Goal: Transaction & Acquisition: Purchase product/service

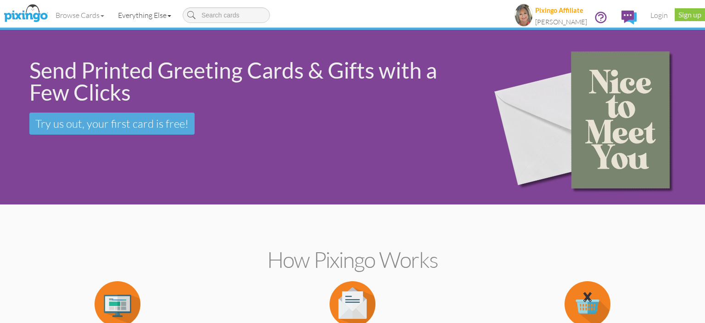
click at [166, 18] on link "Everything Else" at bounding box center [144, 15] width 67 height 23
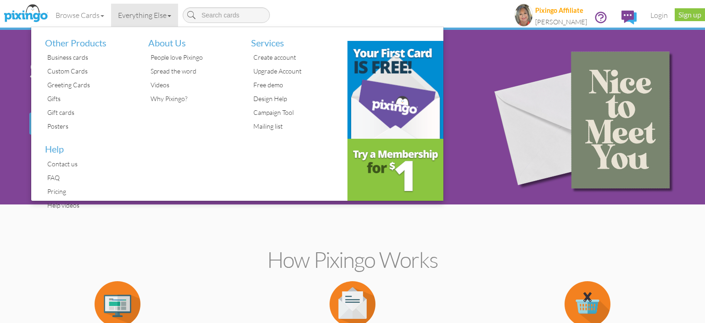
click at [54, 41] on li "Other Products" at bounding box center [86, 39] width 96 height 24
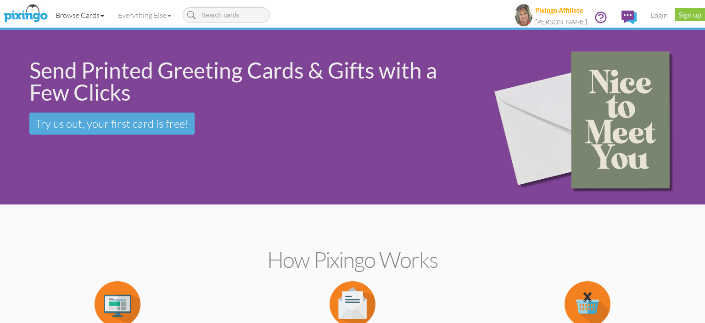
click at [104, 16] on span at bounding box center [103, 16] width 4 height 2
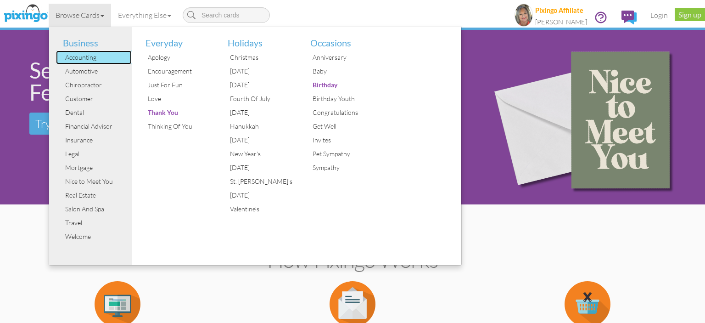
click at [79, 58] on div "Accounting" at bounding box center [97, 58] width 69 height 14
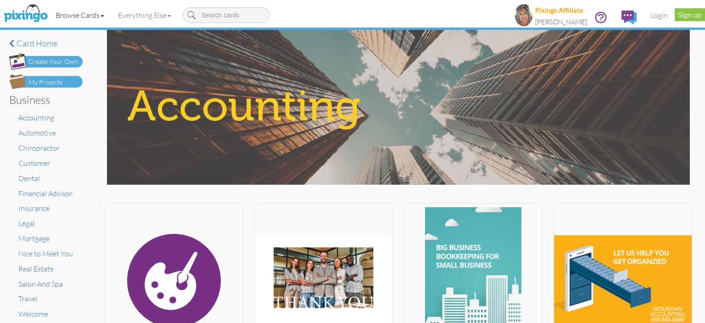
click at [104, 16] on span at bounding box center [103, 16] width 4 height 2
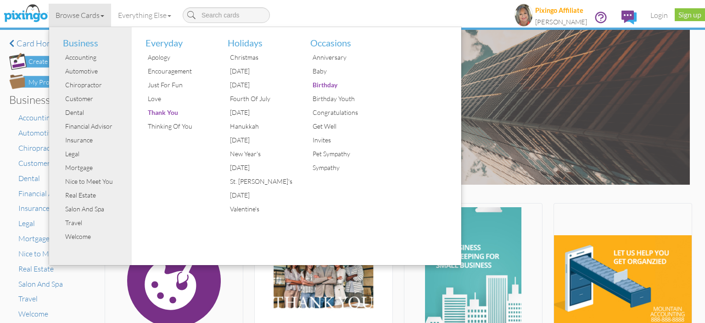
click at [104, 16] on span at bounding box center [103, 16] width 4 height 2
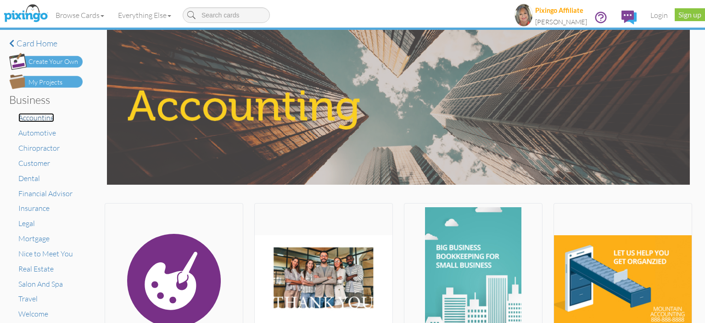
click at [34, 120] on span "Accounting" at bounding box center [36, 117] width 36 height 9
click at [41, 148] on span "Chiropractor" at bounding box center [38, 147] width 41 height 9
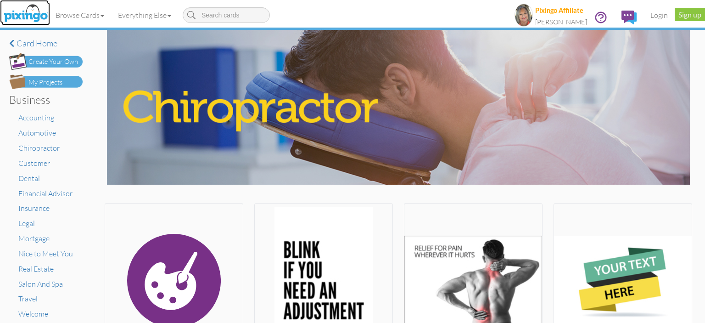
click at [28, 9] on img at bounding box center [25, 13] width 49 height 23
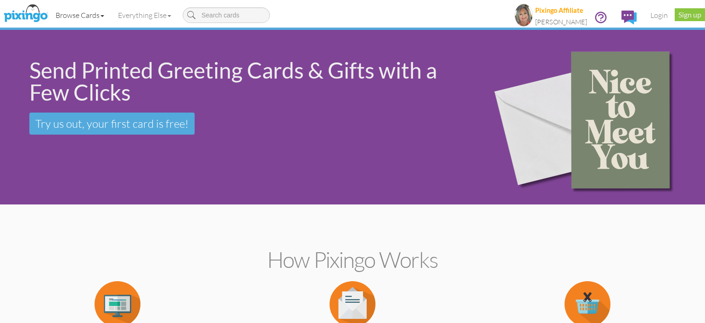
click at [101, 16] on link "Browse Cards" at bounding box center [80, 15] width 62 height 23
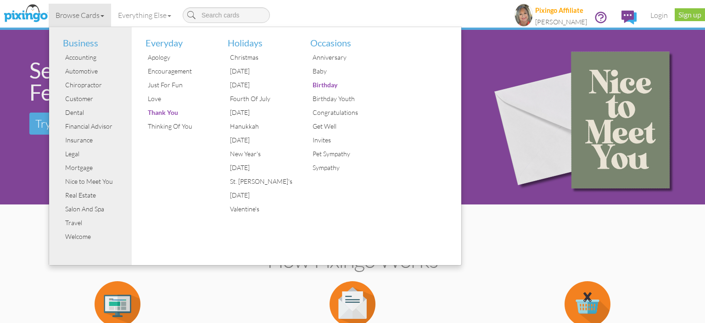
click at [27, 225] on section "How Pixingo works Pick a Template Or make your own creations using our easy-to-…" at bounding box center [353, 308] width 692 height 199
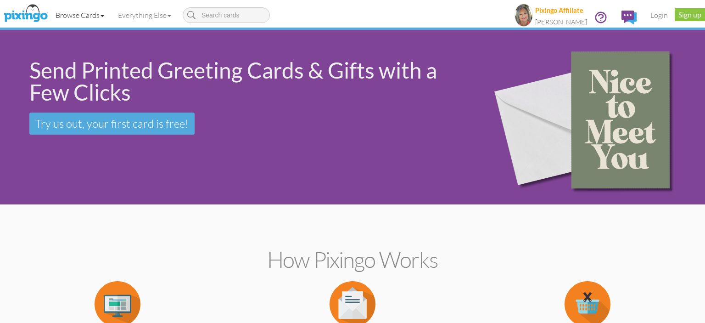
click at [104, 16] on span at bounding box center [103, 16] width 4 height 2
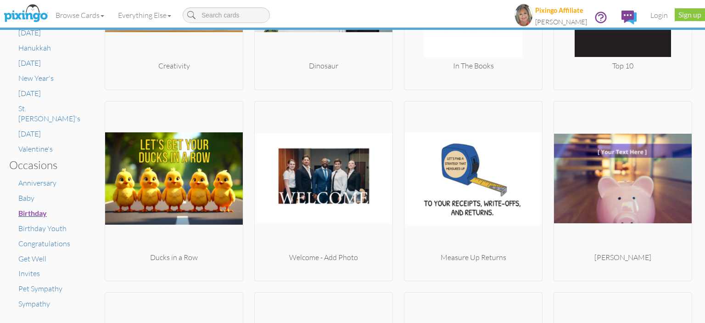
scroll to position [582, 0]
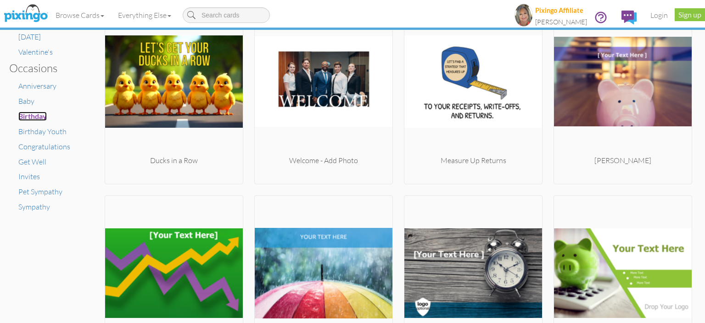
click at [36, 112] on span "Birthday" at bounding box center [32, 116] width 28 height 9
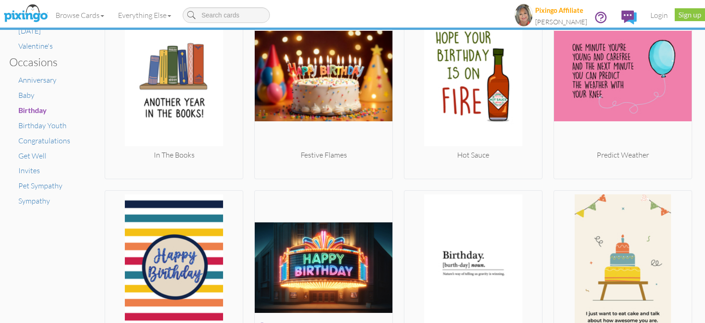
scroll to position [582, 0]
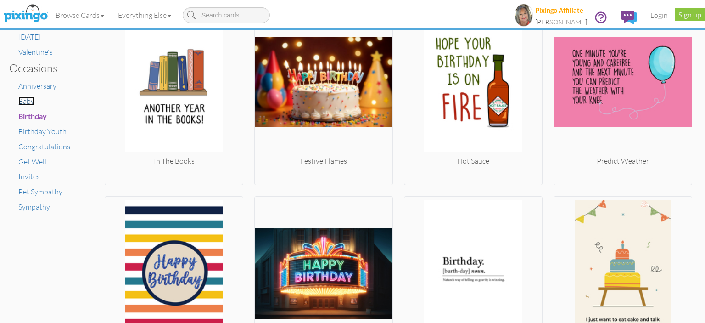
click at [19, 96] on span "Baby" at bounding box center [26, 100] width 16 height 9
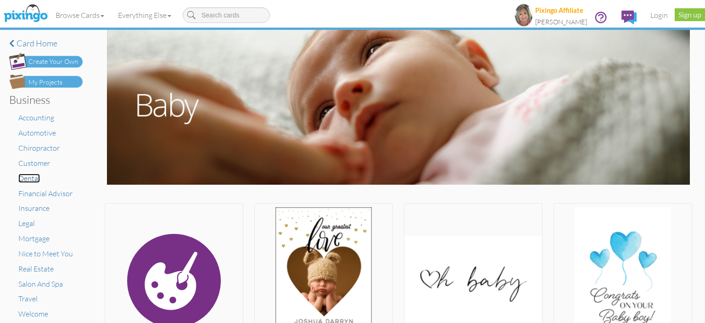
click at [24, 177] on span "Dental" at bounding box center [29, 178] width 22 height 9
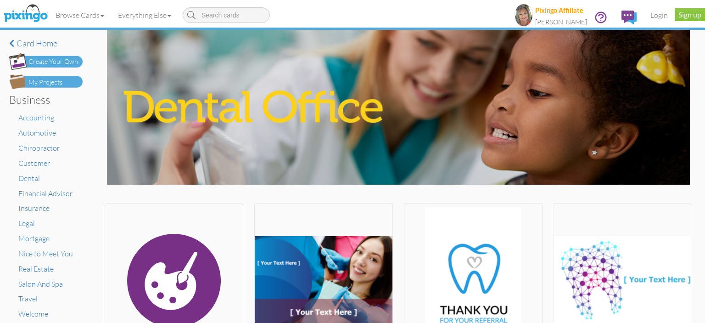
click at [342, 118] on img at bounding box center [398, 107] width 583 height 155
click at [341, 118] on img at bounding box center [398, 107] width 583 height 155
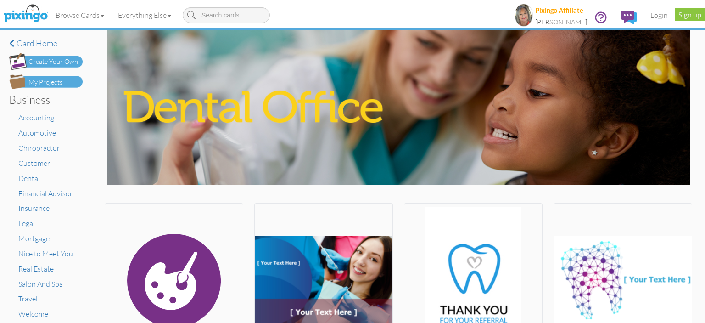
click at [342, 118] on img at bounding box center [398, 107] width 583 height 155
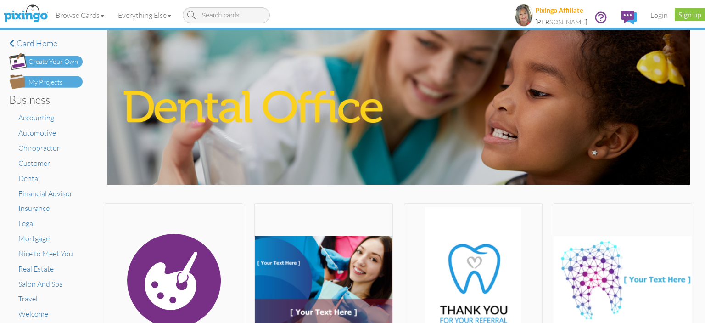
click at [342, 118] on img at bounding box center [398, 107] width 583 height 155
click at [326, 112] on img at bounding box center [398, 107] width 583 height 155
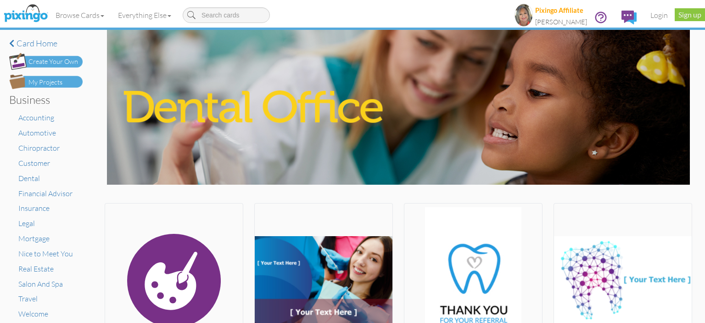
drag, startPoint x: 109, startPoint y: 192, endPoint x: 129, endPoint y: 166, distance: 32.1
click at [321, 10] on div "Browse Cards Business Accounting Automotive Chiropractor Customer Dental Financ…" at bounding box center [353, 18] width 692 height 36
click at [567, 123] on img at bounding box center [398, 107] width 583 height 155
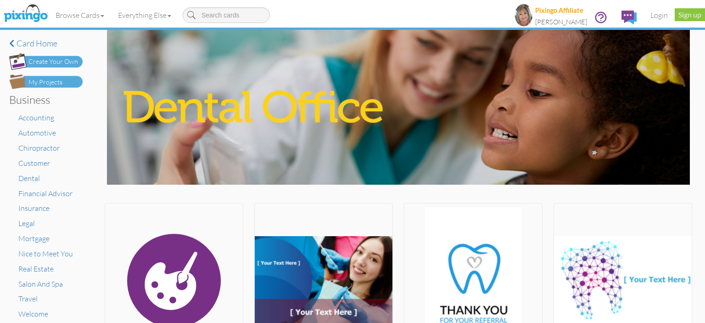
click at [330, 115] on img at bounding box center [398, 107] width 583 height 155
click at [332, 111] on img at bounding box center [398, 107] width 583 height 155
click at [400, 107] on img at bounding box center [398, 107] width 583 height 155
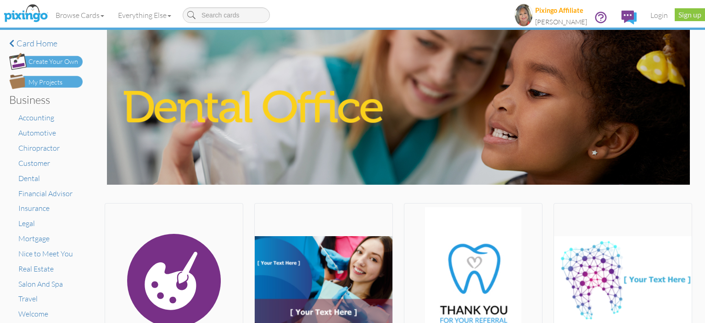
click at [296, 116] on img at bounding box center [398, 107] width 583 height 155
click at [288, 117] on img at bounding box center [398, 107] width 583 height 155
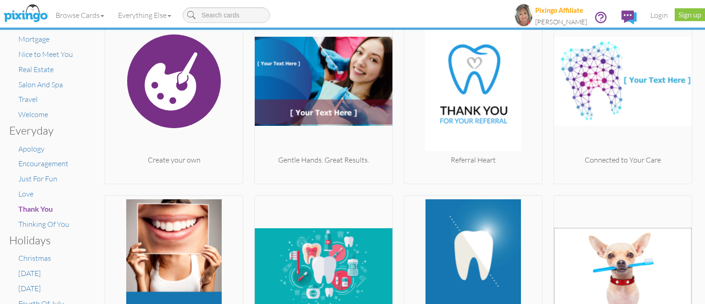
scroll to position [211, 0]
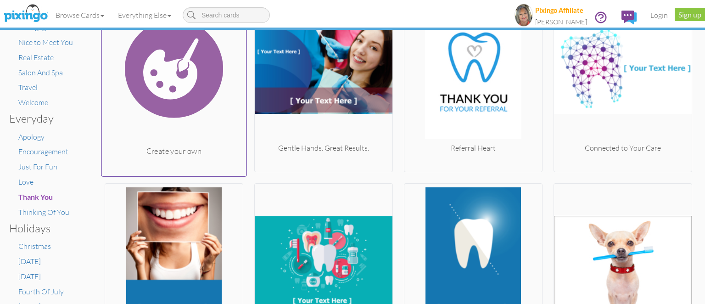
click at [147, 146] on div "Create your own" at bounding box center [174, 151] width 145 height 11
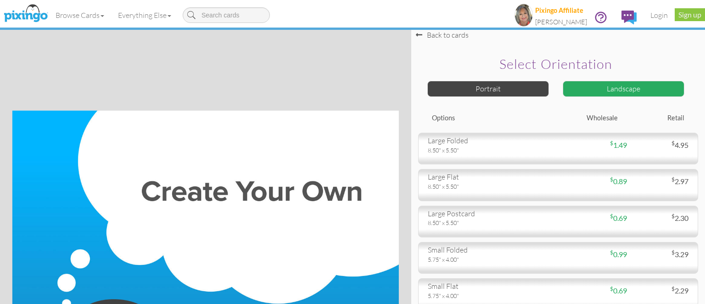
click at [75, 59] on div at bounding box center [205, 235] width 387 height 387
